Goal: Navigation & Orientation: Go to known website

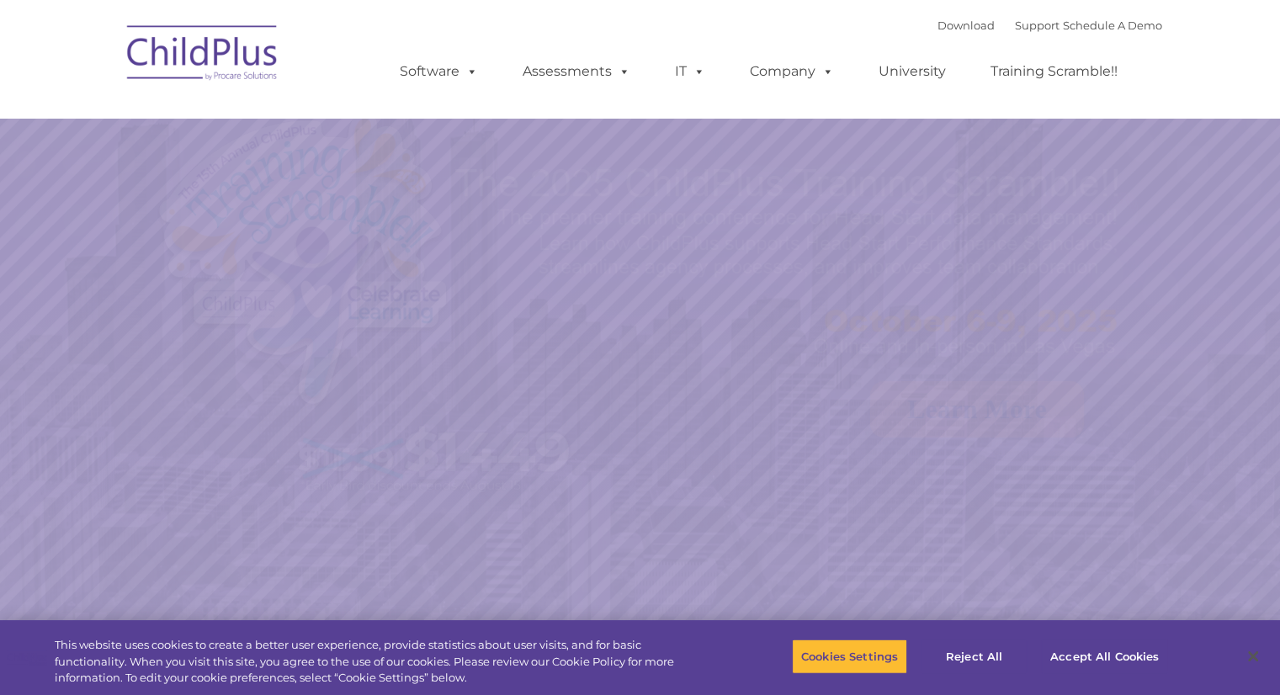
select select "MEDIUM"
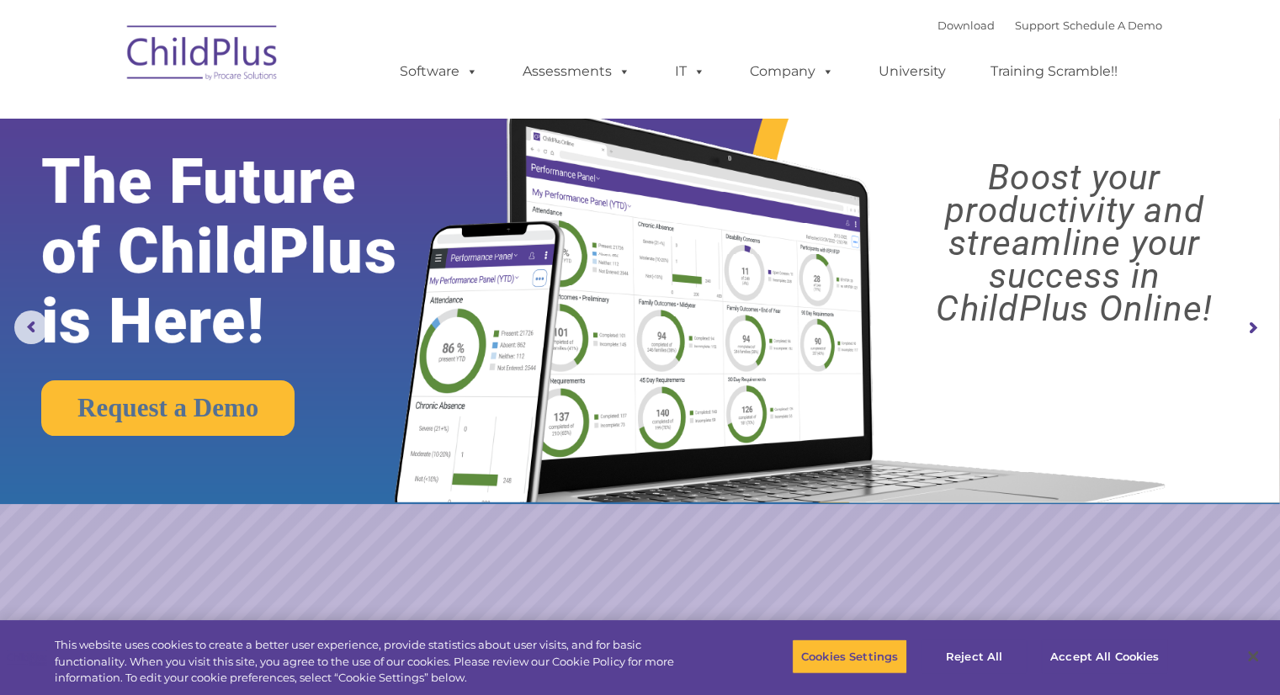
click at [165, 55] on img at bounding box center [203, 55] width 168 height 84
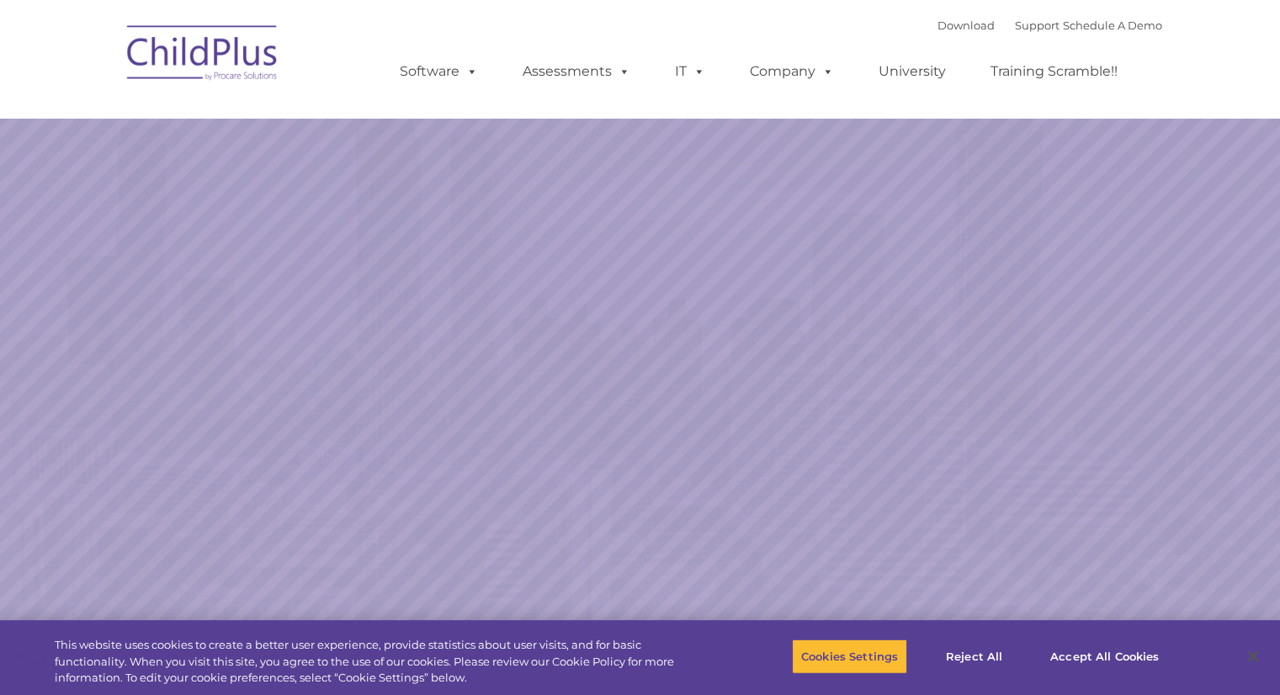
select select "MEDIUM"
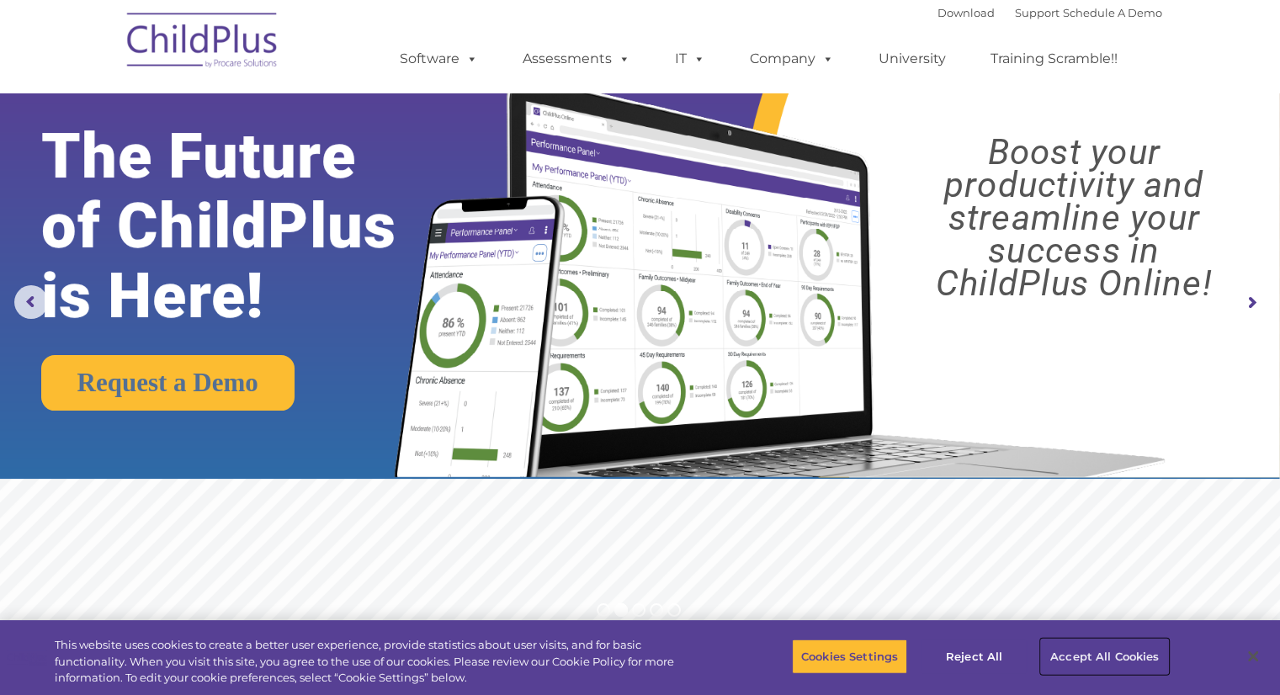
click at [1151, 659] on button "Accept All Cookies" at bounding box center [1104, 656] width 127 height 35
